Goal: Transaction & Acquisition: Download file/media

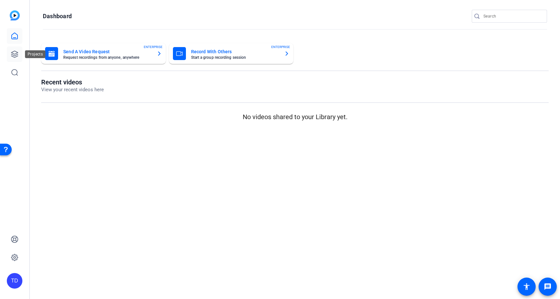
click at [15, 53] on icon at bounding box center [15, 54] width 8 height 8
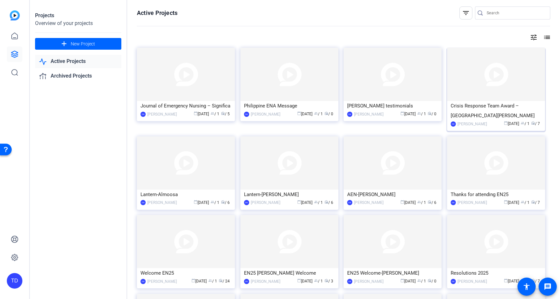
click at [495, 76] on img at bounding box center [496, 74] width 98 height 53
click at [470, 86] on img at bounding box center [496, 74] width 98 height 53
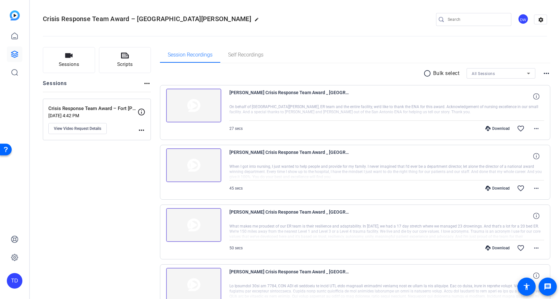
click at [433, 78] on div "radio_button_unchecked Bulk select All Sessions more_horiz" at bounding box center [355, 73] width 391 height 10
click at [425, 75] on mat-icon "radio_button_unchecked" at bounding box center [429, 73] width 10 height 8
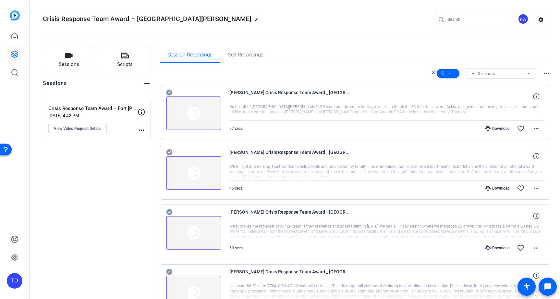
click at [169, 92] on icon at bounding box center [169, 93] width 6 height 6
click at [171, 152] on icon at bounding box center [169, 152] width 6 height 6
click at [169, 211] on icon at bounding box center [169, 212] width 6 height 6
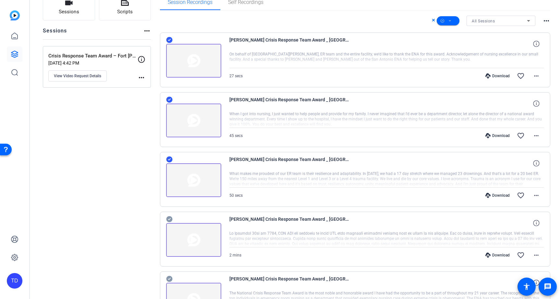
scroll to position [119, 0]
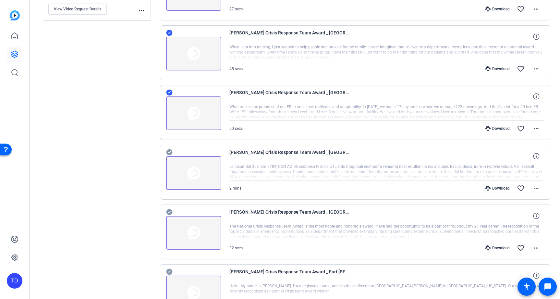
click at [170, 152] on icon at bounding box center [169, 152] width 6 height 6
click at [170, 212] on icon at bounding box center [169, 212] width 6 height 6
click at [169, 271] on icon at bounding box center [169, 272] width 6 height 6
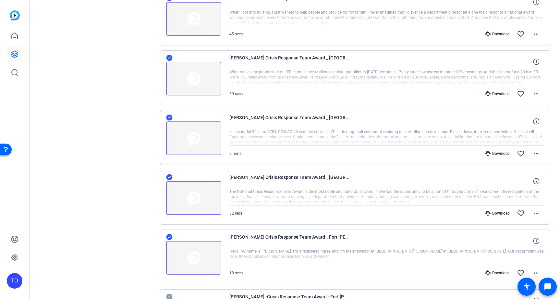
scroll to position [228, 0]
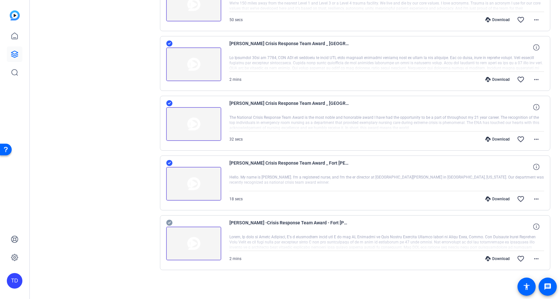
click at [171, 222] on icon at bounding box center [169, 223] width 6 height 6
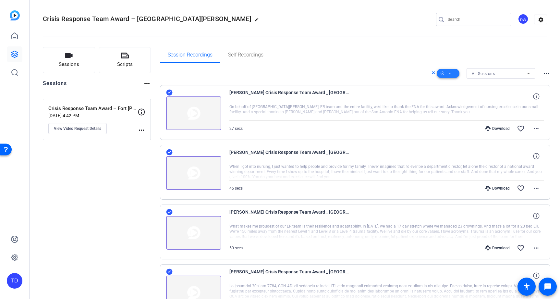
click at [453, 74] on span at bounding box center [448, 74] width 23 height 16
click at [459, 110] on span "Download MP4" at bounding box center [456, 108] width 34 height 8
